Goal: Task Accomplishment & Management: Manage account settings

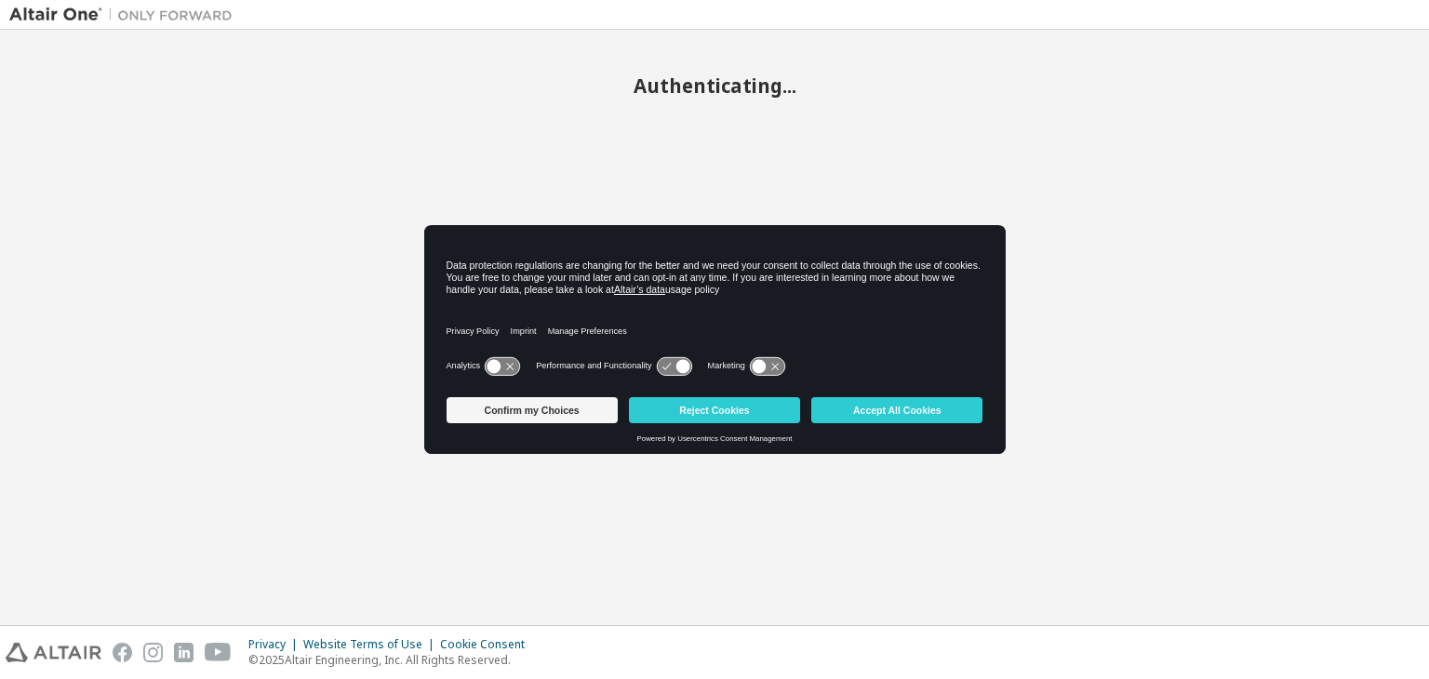
click at [883, 407] on body "Authenticating... Privacy Website Terms of Use Cookie Consent © 2025 Altair Eng…" at bounding box center [714, 339] width 1429 height 679
click at [883, 407] on button "Accept All Cookies" at bounding box center [896, 410] width 171 height 26
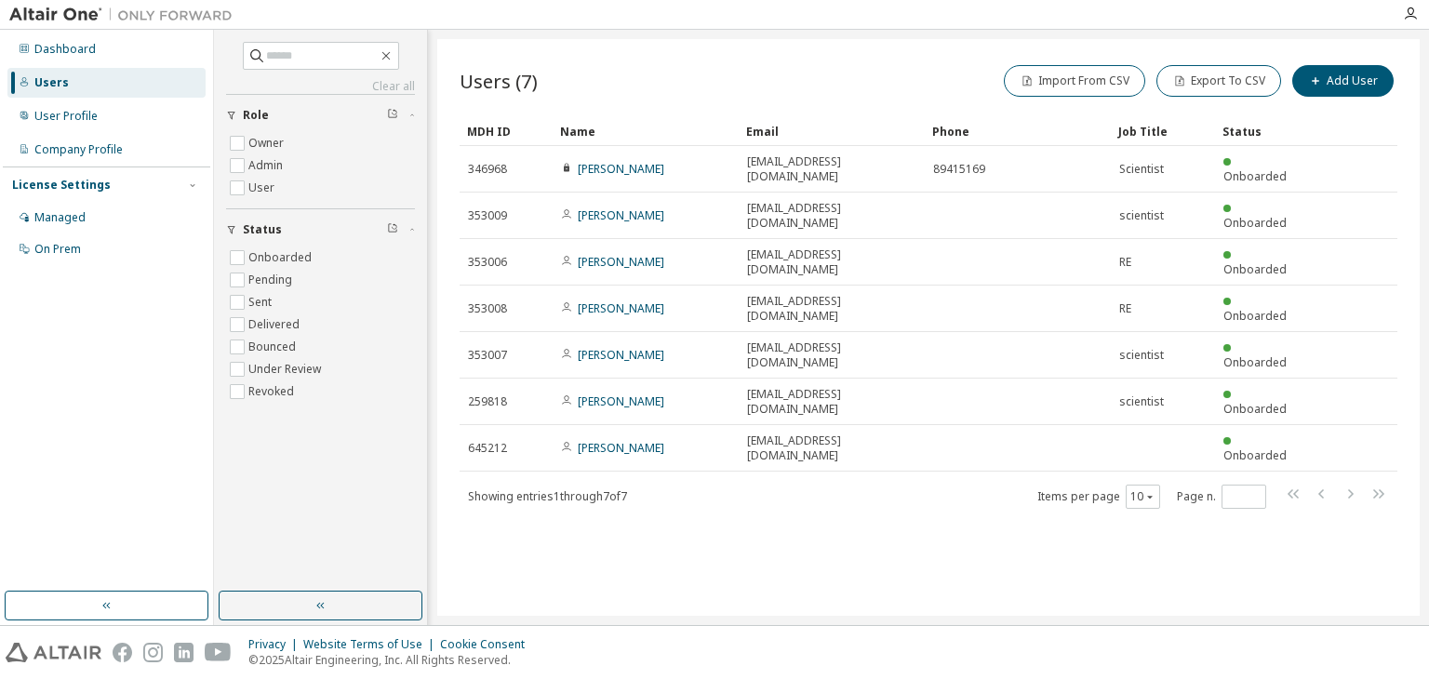
drag, startPoint x: 608, startPoint y: 412, endPoint x: 559, endPoint y: 507, distance: 106.9
click at [559, 507] on div "Users (7) Import From CSV Export To CSV Add User Clear Load Save Save As Field …" at bounding box center [928, 327] width 982 height 577
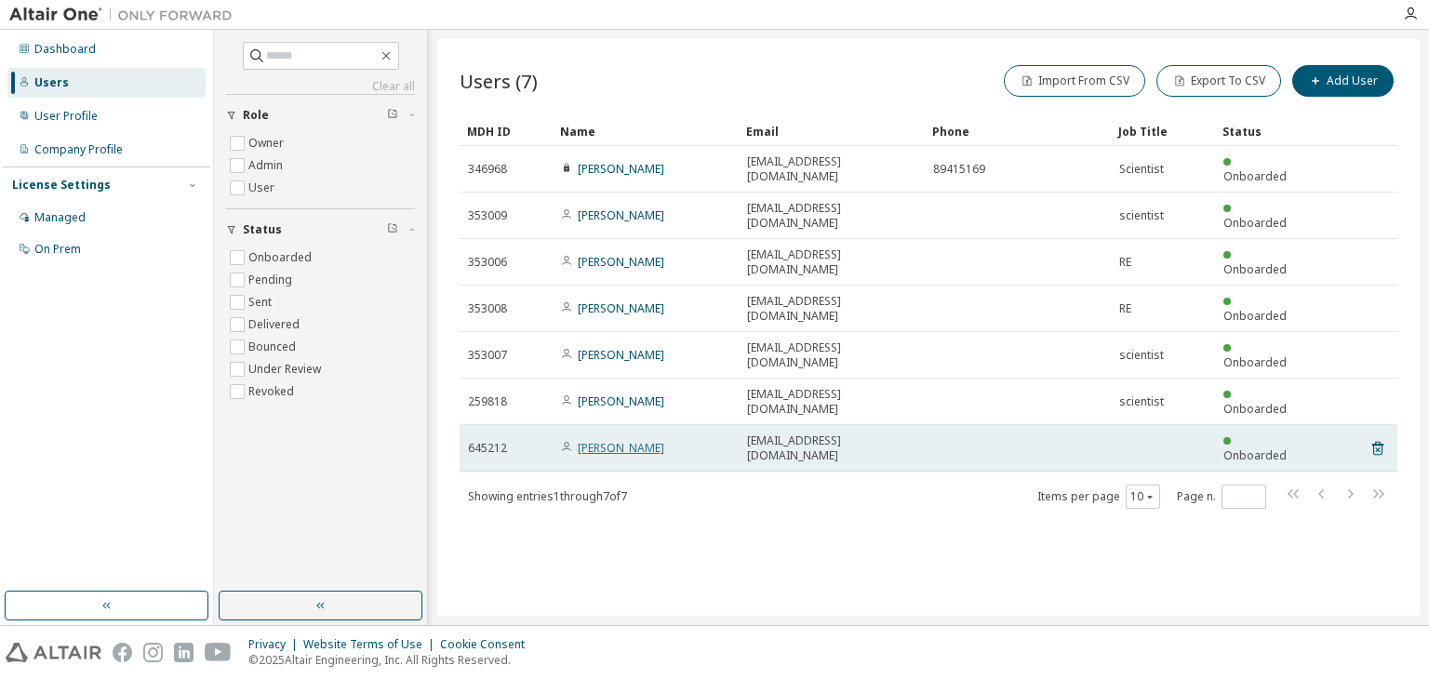
click at [609, 440] on link "Qi Wang" at bounding box center [621, 448] width 87 height 16
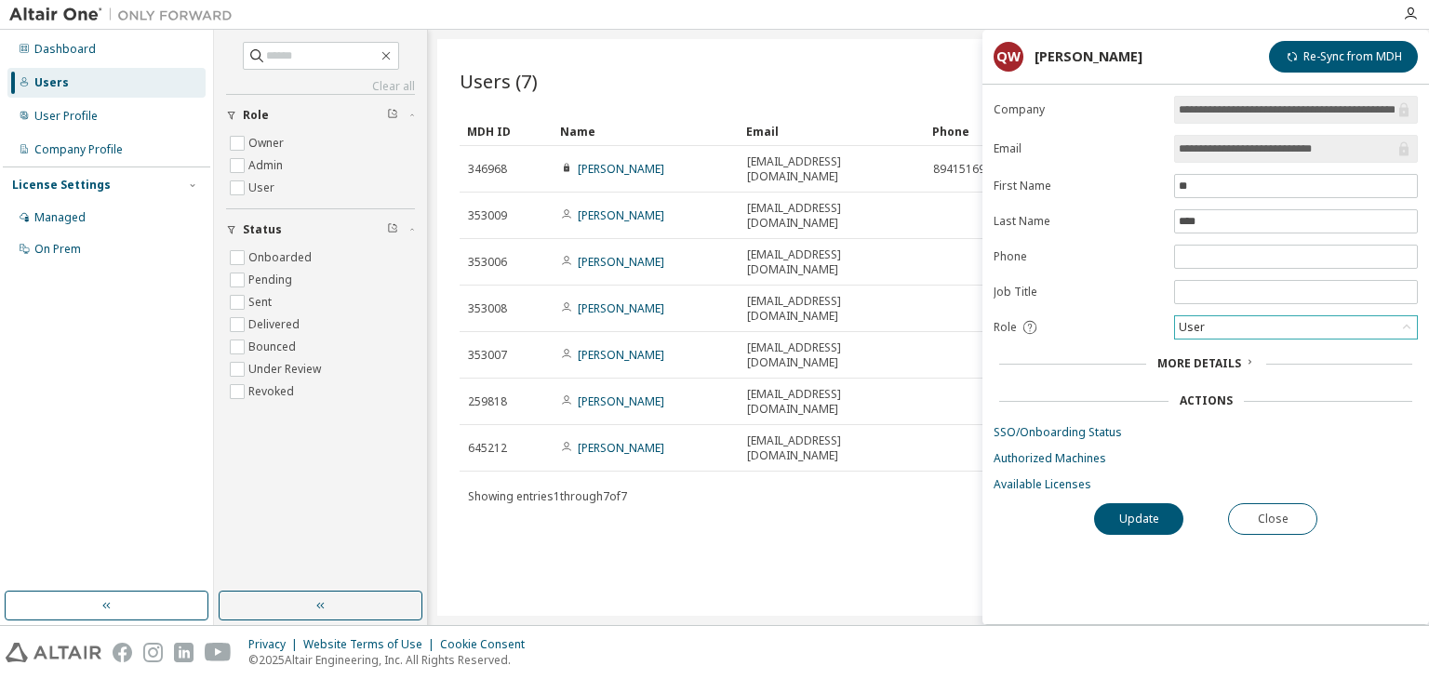
click at [1317, 327] on div "User" at bounding box center [1296, 327] width 242 height 22
click at [1246, 353] on li "Admin" at bounding box center [1295, 349] width 238 height 24
click at [1204, 317] on div "Admin" at bounding box center [1196, 327] width 40 height 20
click at [1217, 383] on li "Owner" at bounding box center [1295, 373] width 238 height 24
click at [1131, 515] on button "Update" at bounding box center [1138, 519] width 89 height 32
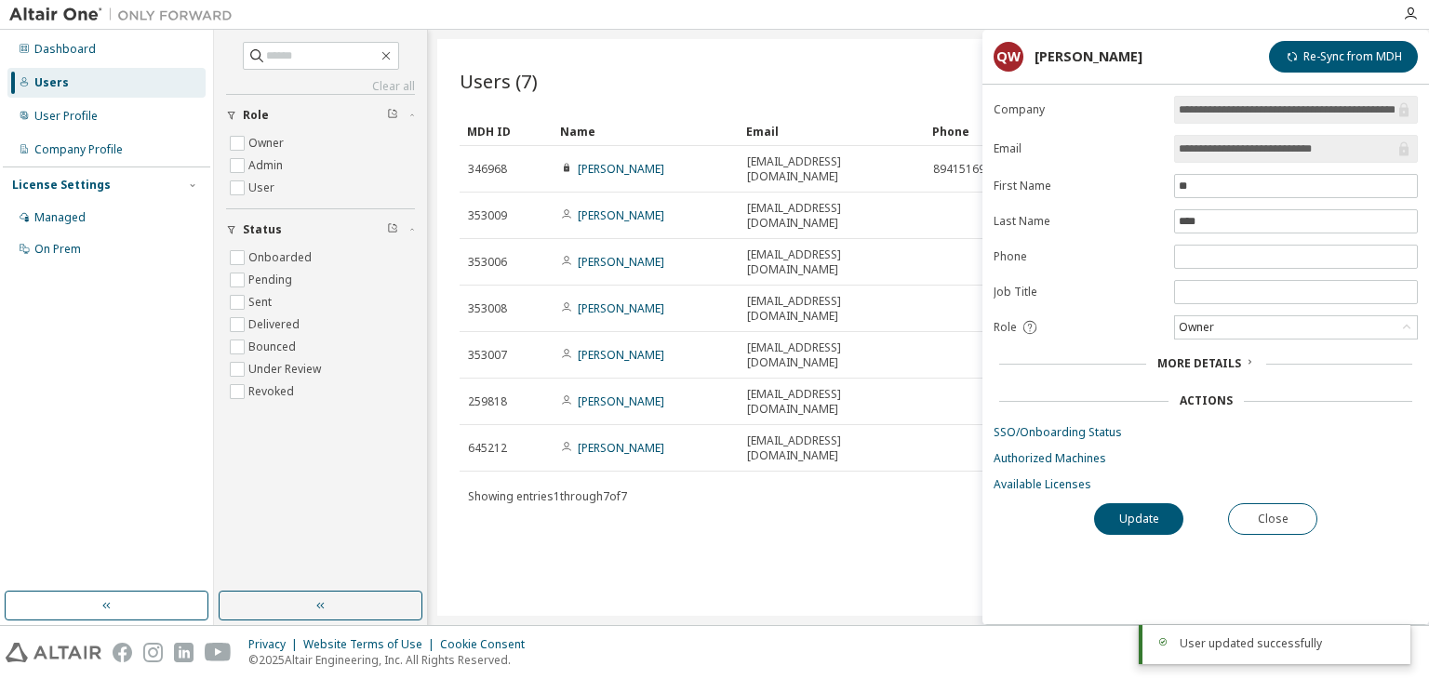
click at [778, 519] on div "Users (7) Import From CSV Export To CSV Add User Clear Load Save Save As Field …" at bounding box center [928, 327] width 982 height 577
click at [817, 75] on div "Users (7) Import From CSV Export To CSV Add User" at bounding box center [929, 80] width 938 height 39
click at [1262, 515] on button "Close" at bounding box center [1272, 519] width 89 height 32
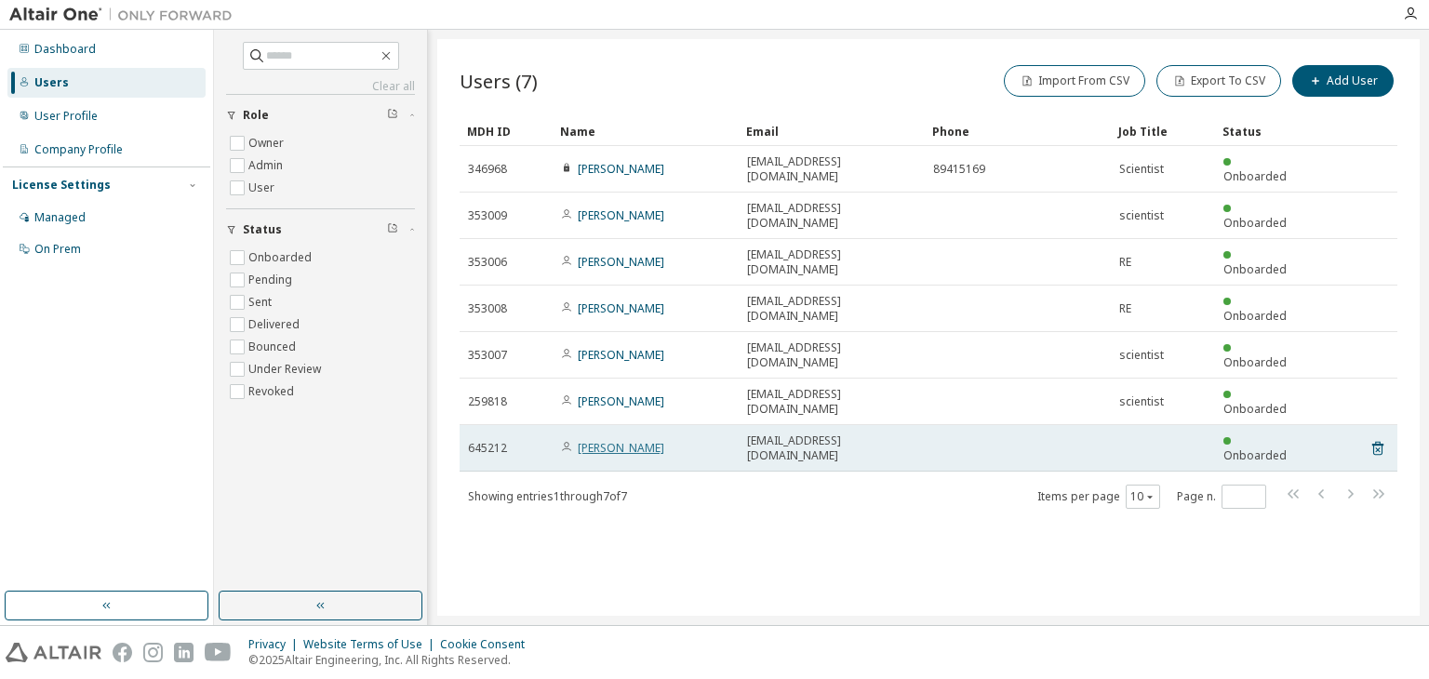
click at [601, 440] on link "Qi Wang" at bounding box center [621, 448] width 87 height 16
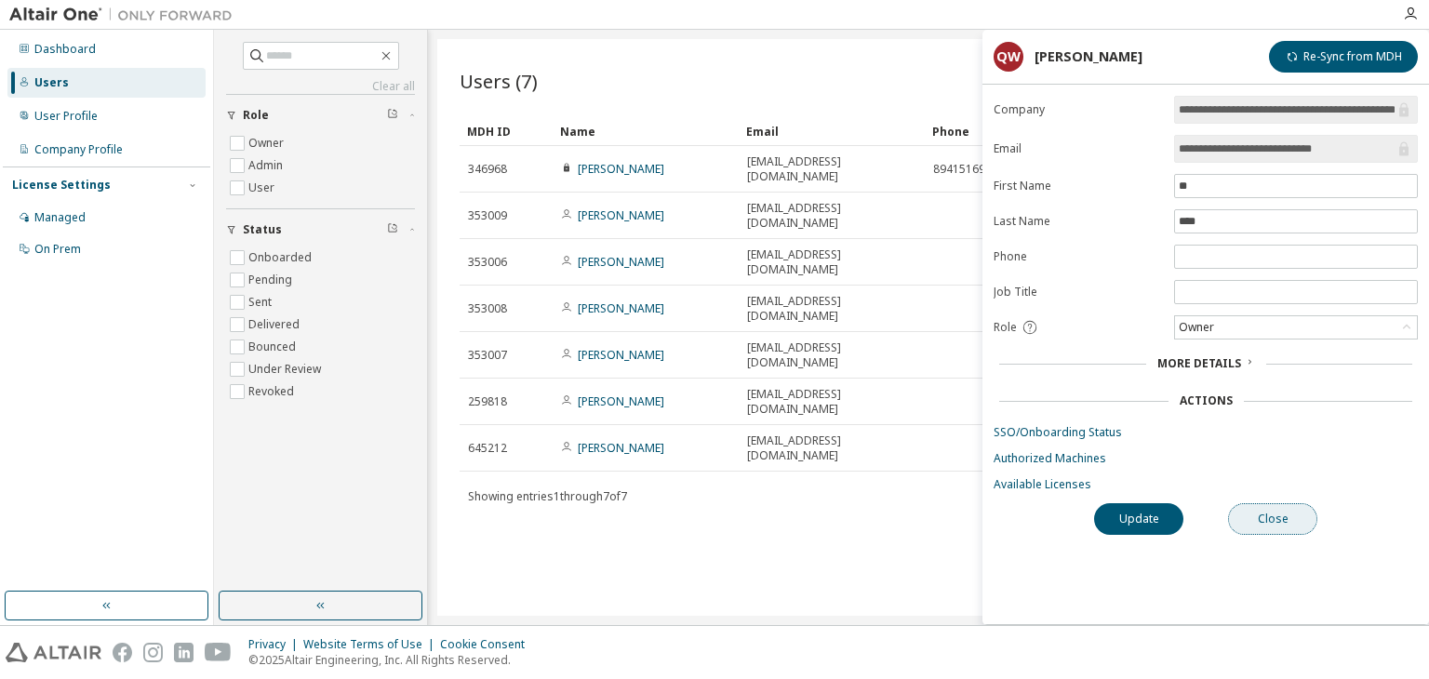
click at [1272, 524] on button "Close" at bounding box center [1272, 519] width 89 height 32
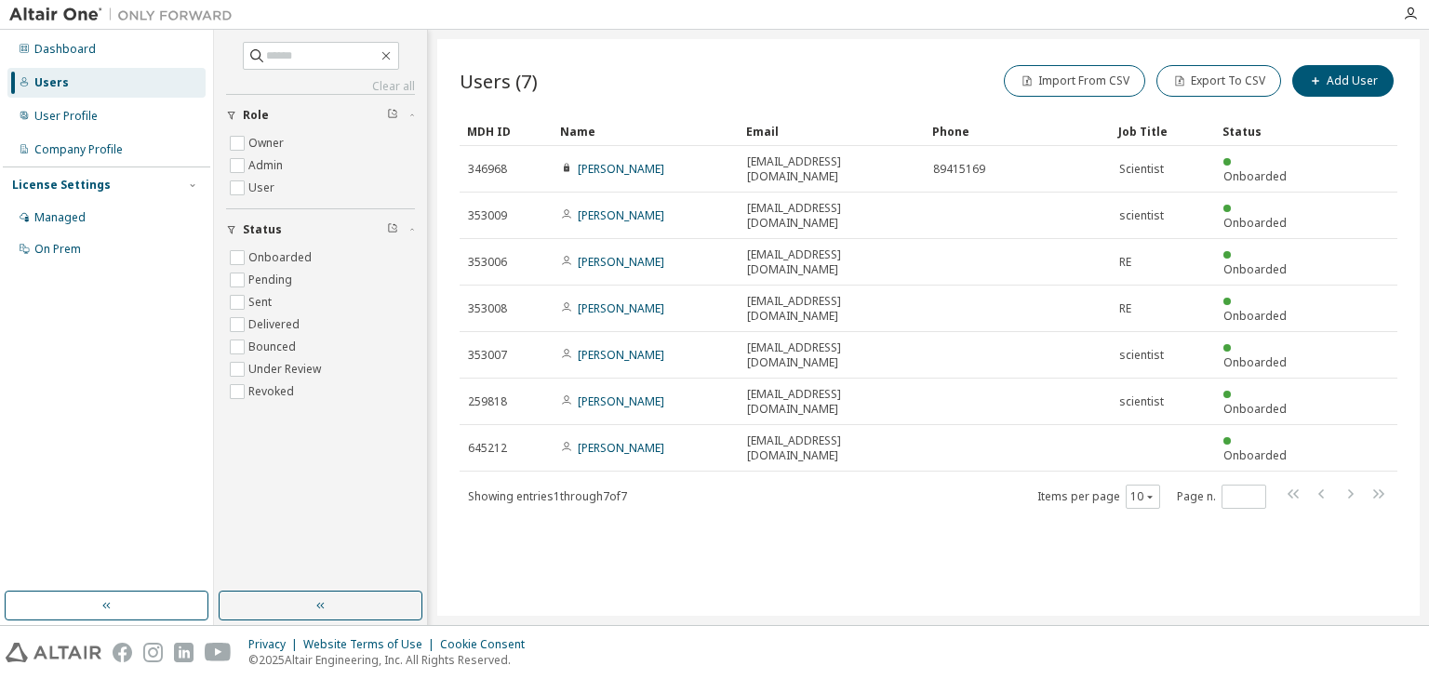
click at [999, 518] on div "Users (7) Import From CSV Export To CSV Add User Clear Load Save Save As Field …" at bounding box center [928, 327] width 982 height 577
